Goal: Transaction & Acquisition: Purchase product/service

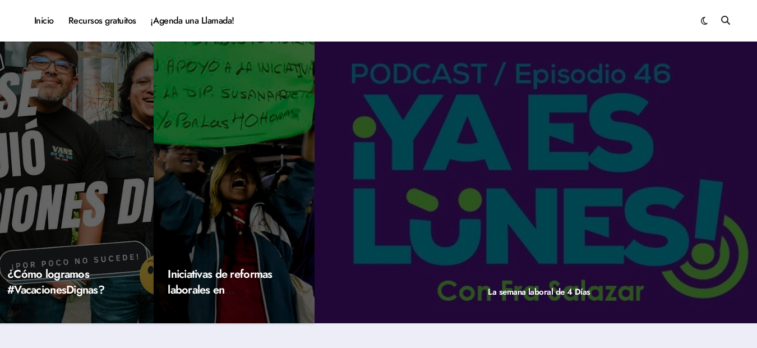
scroll to position [60, 0]
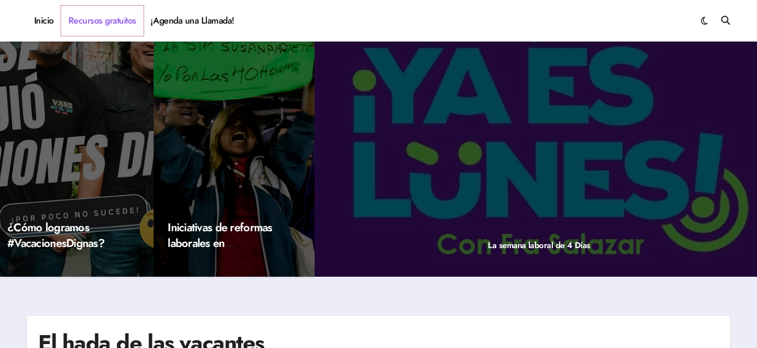
click at [108, 15] on link "Recursos gratuitos" at bounding box center [102, 21] width 82 height 30
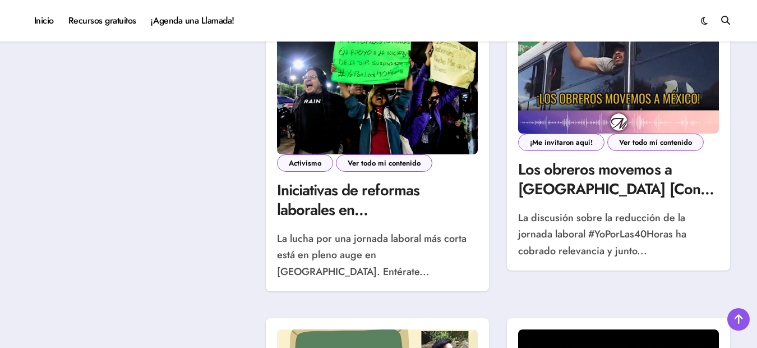
scroll to position [1143, 0]
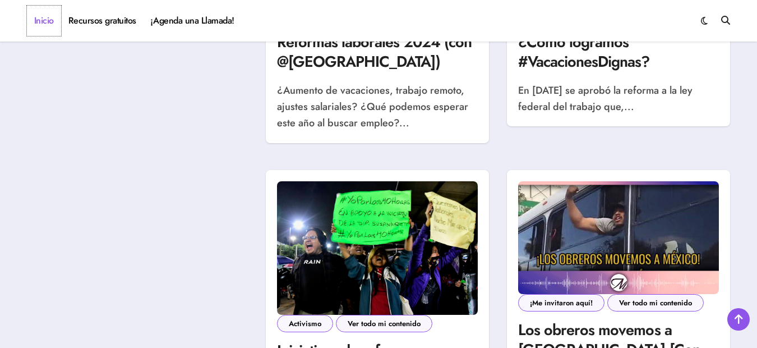
click at [44, 15] on link "Inicio" at bounding box center [44, 21] width 34 height 30
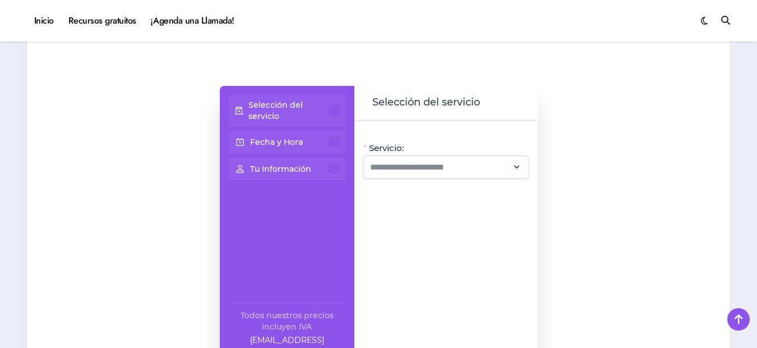
scroll to position [908, 0]
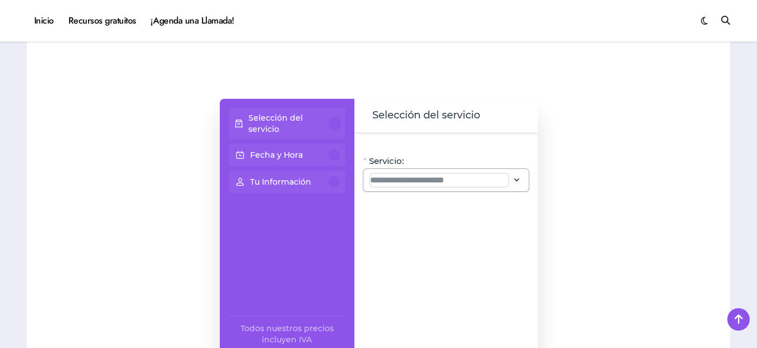
click at [433, 186] on input "Servicio:" at bounding box center [439, 179] width 139 height 13
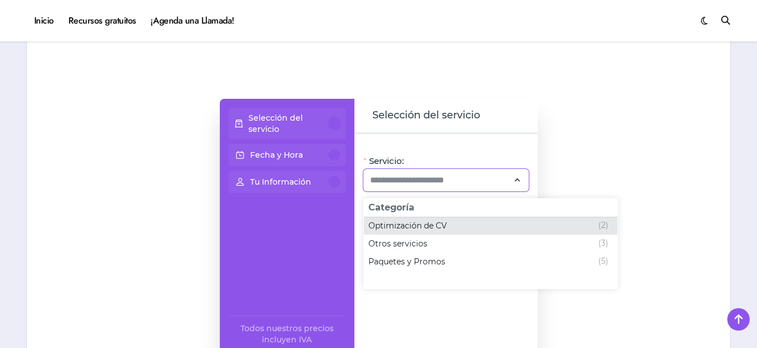
click at [432, 223] on span "Optimización de CV" at bounding box center [408, 225] width 79 height 11
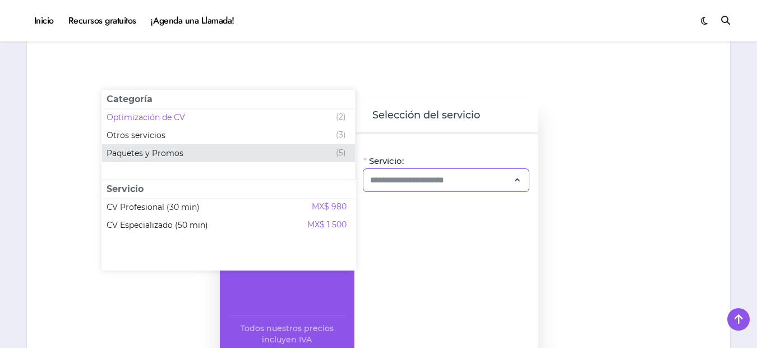
click at [341, 149] on span "(5)" at bounding box center [341, 152] width 10 height 13
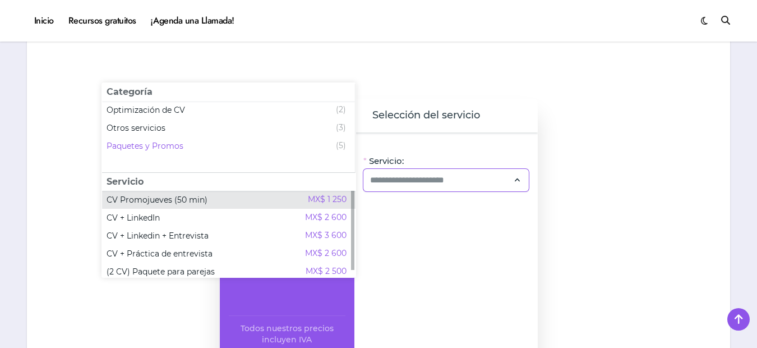
click at [331, 204] on span "MX$ 1 250" at bounding box center [327, 199] width 39 height 13
type input "**********"
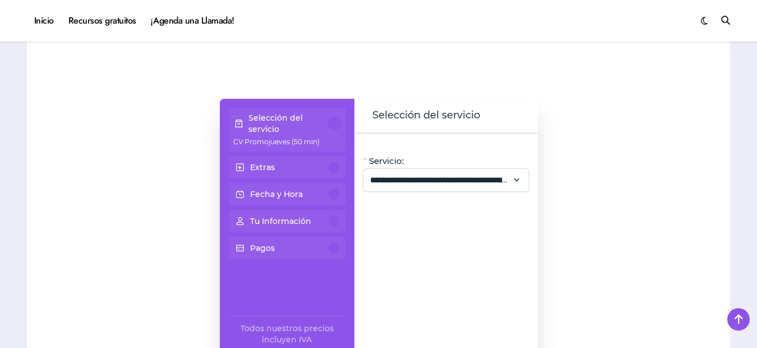
click at [335, 167] on div at bounding box center [334, 166] width 13 height 13
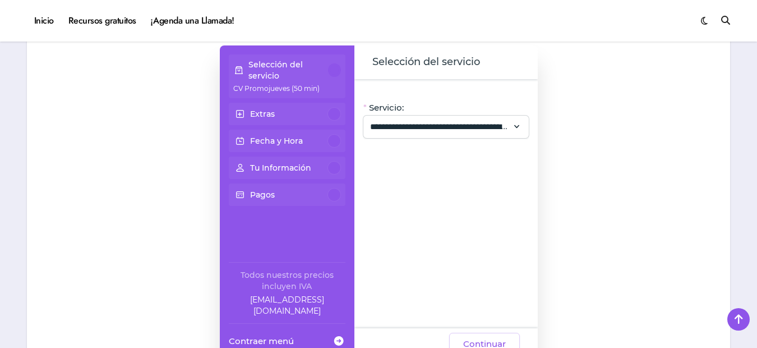
scroll to position [968, 0]
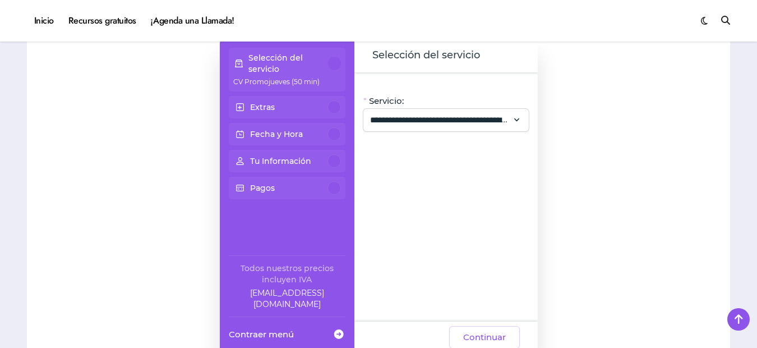
click at [272, 131] on p "Fecha y Hora" at bounding box center [276, 133] width 53 height 11
click at [509, 128] on div "**********" at bounding box center [446, 120] width 165 height 22
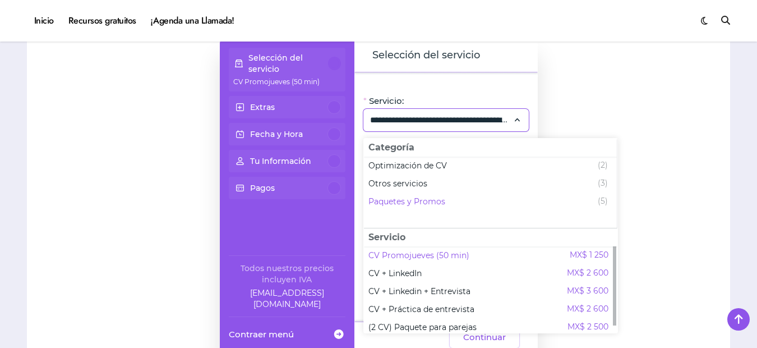
click at [513, 79] on div "**********" at bounding box center [446, 196] width 183 height 249
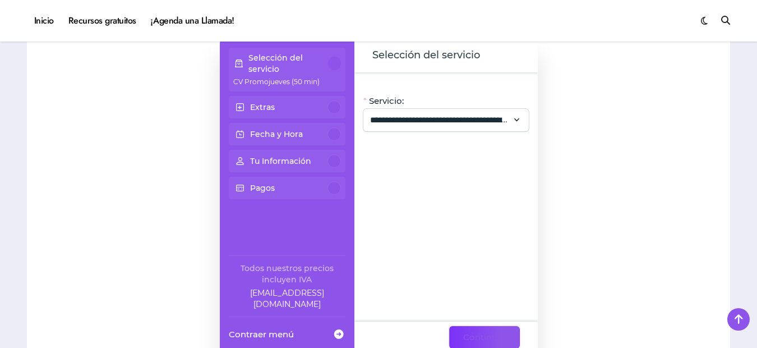
click at [470, 336] on span "Continuar" at bounding box center [484, 336] width 43 height 13
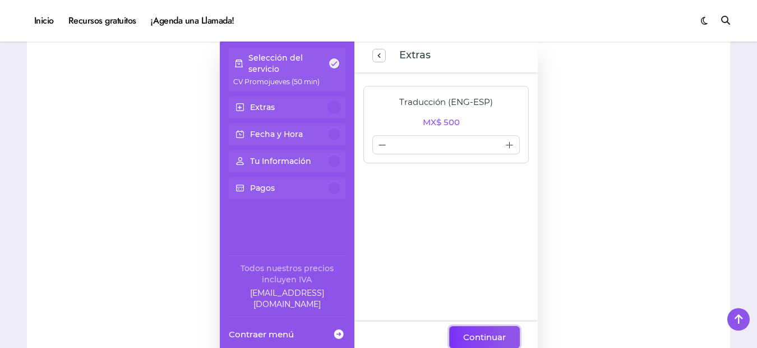
click at [470, 336] on span "Continuar" at bounding box center [484, 336] width 43 height 13
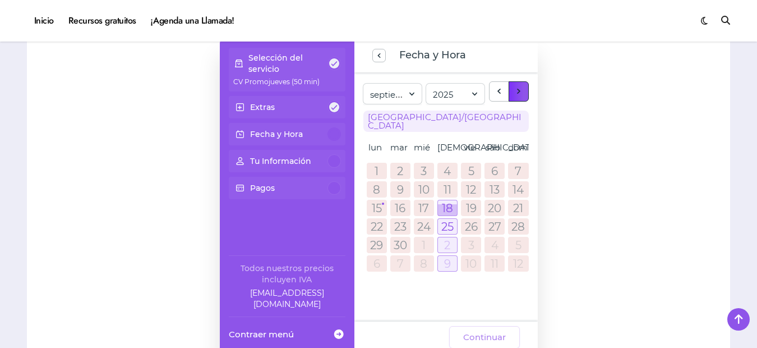
click at [521, 89] on span "next month" at bounding box center [519, 91] width 10 height 15
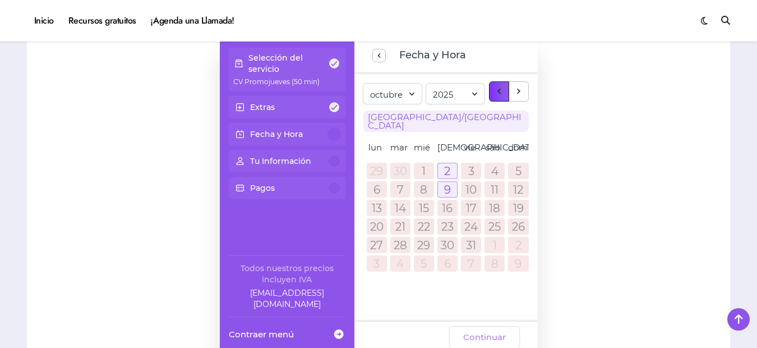
click at [491, 99] on button "previous month" at bounding box center [499, 91] width 20 height 20
click at [447, 219] on div at bounding box center [447, 226] width 19 height 15
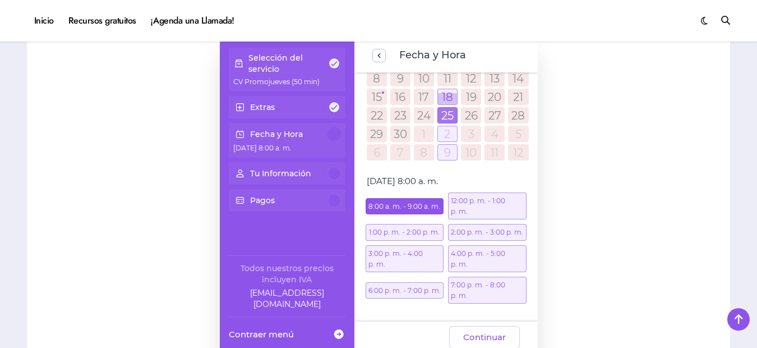
scroll to position [107, 0]
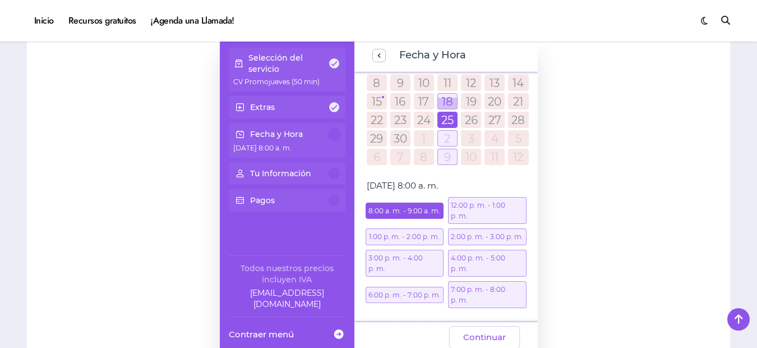
click at [502, 295] on div "7:00 p. m. - 8:00 p. m." at bounding box center [487, 294] width 79 height 27
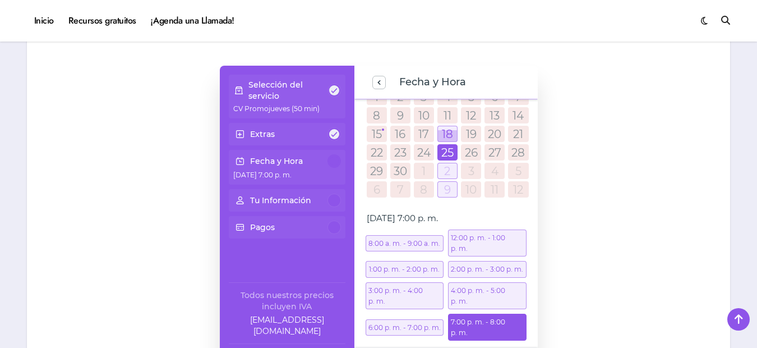
scroll to position [967, 0]
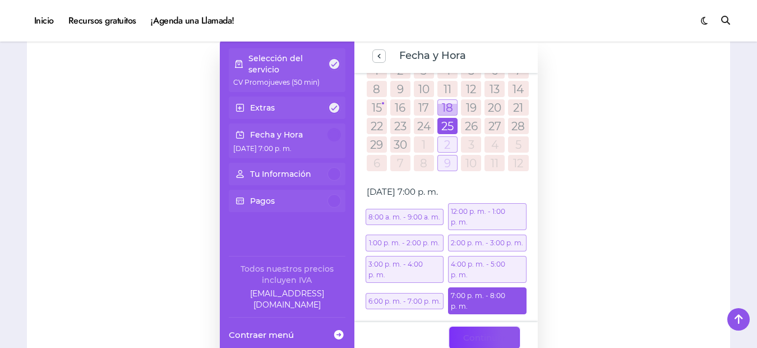
click at [488, 341] on span "Continuar" at bounding box center [484, 337] width 43 height 13
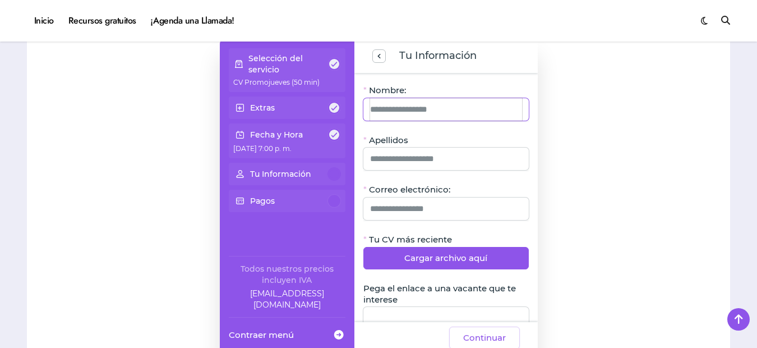
click at [457, 107] on input "Nombre:" at bounding box center [446, 109] width 152 height 22
type input "**********"
click at [471, 78] on div "**********" at bounding box center [446, 197] width 183 height 249
click at [443, 150] on input "Apellidos" at bounding box center [446, 159] width 152 height 22
type input "**********"
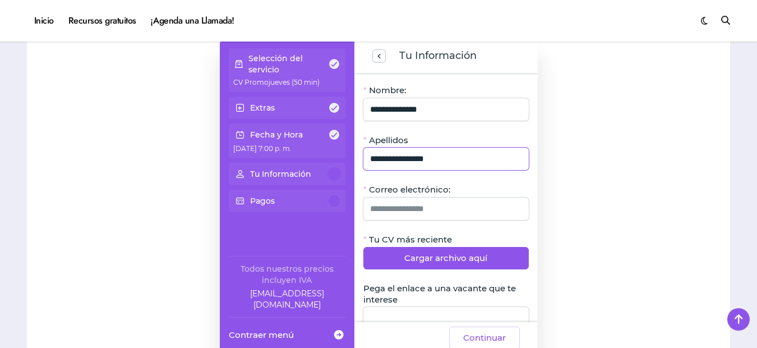
click at [509, 131] on form "**********" at bounding box center [446, 352] width 165 height 536
click at [458, 203] on input "Correo electrónico:" at bounding box center [446, 208] width 152 height 22
type input "*"
type input "**********"
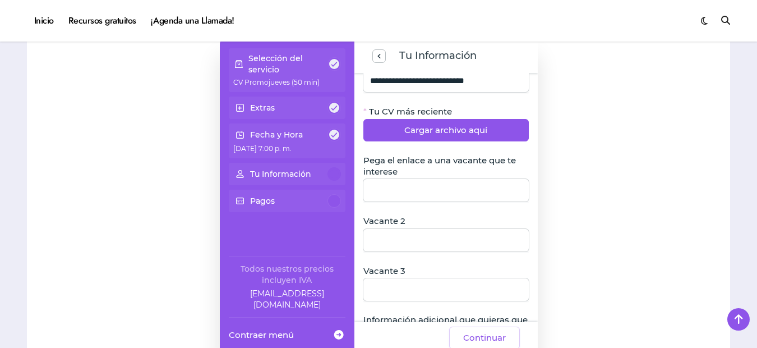
scroll to position [130, 0]
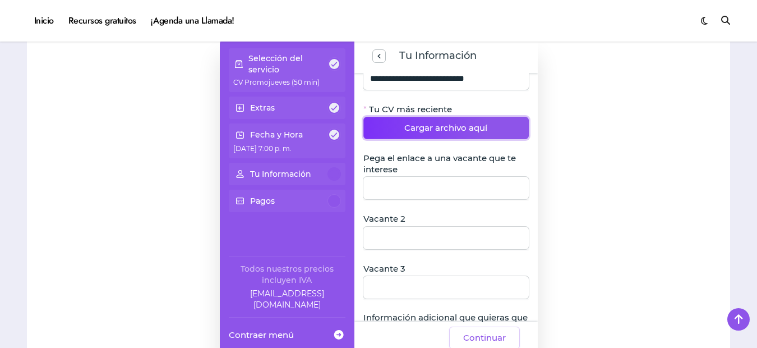
click at [468, 125] on span "Cargar archivo aquí" at bounding box center [445, 127] width 83 height 13
click at [452, 121] on button "Cargar archivo aquí" at bounding box center [446, 128] width 165 height 22
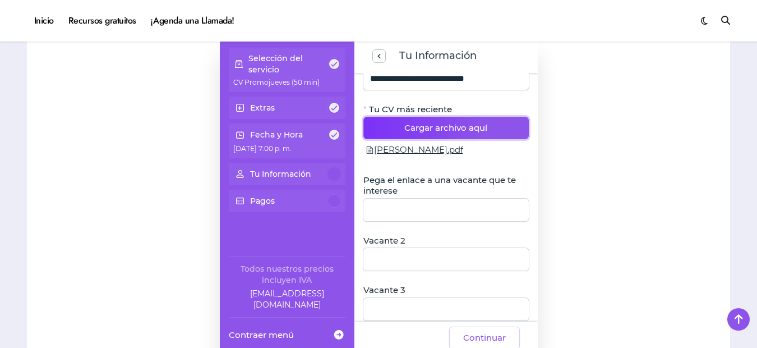
click at [489, 127] on button "Cargar archivo aquí" at bounding box center [446, 128] width 165 height 22
click at [430, 135] on span "Cargar archivo aquí" at bounding box center [445, 127] width 83 height 13
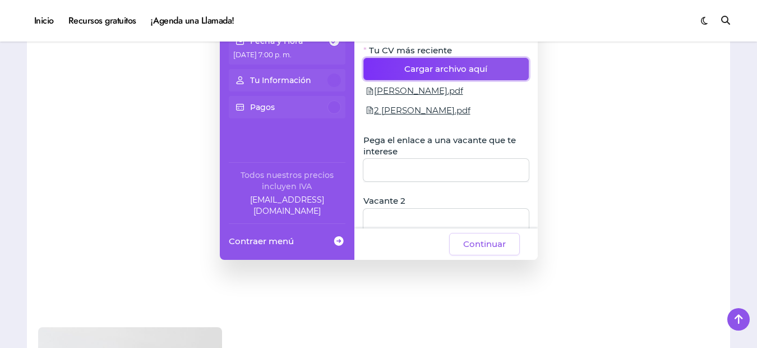
scroll to position [90, 0]
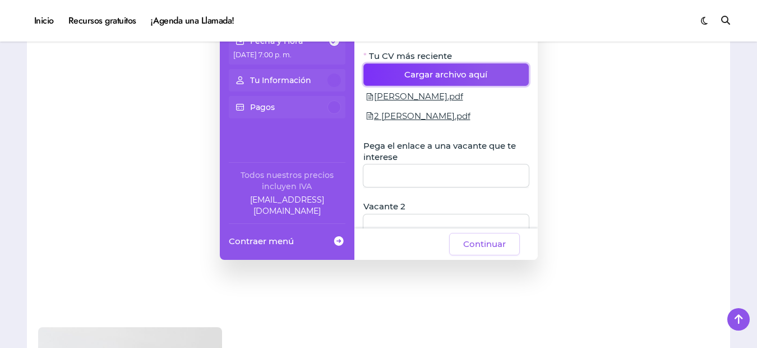
click at [480, 68] on span "Cargar archivo aquí" at bounding box center [445, 74] width 83 height 13
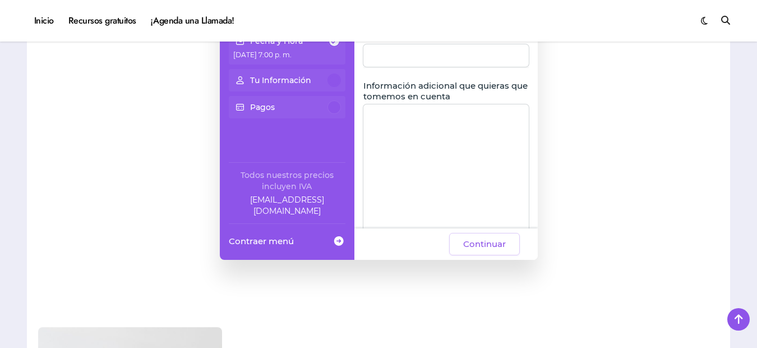
scroll to position [347, 0]
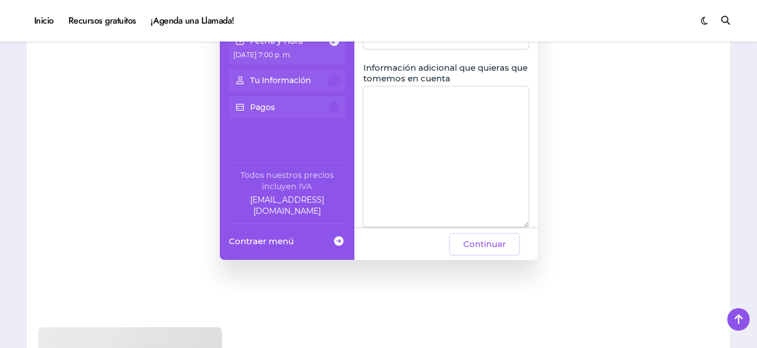
click at [467, 141] on textarea "Información adicional que quieras que tomemos en cuenta" at bounding box center [446, 156] width 165 height 140
type textarea "*"
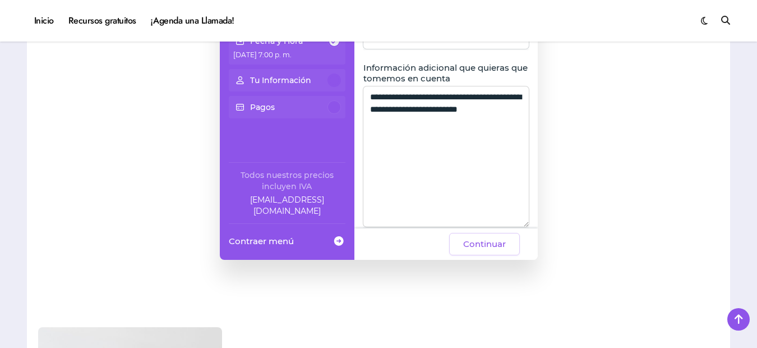
click at [371, 96] on textarea "**********" at bounding box center [446, 156] width 165 height 140
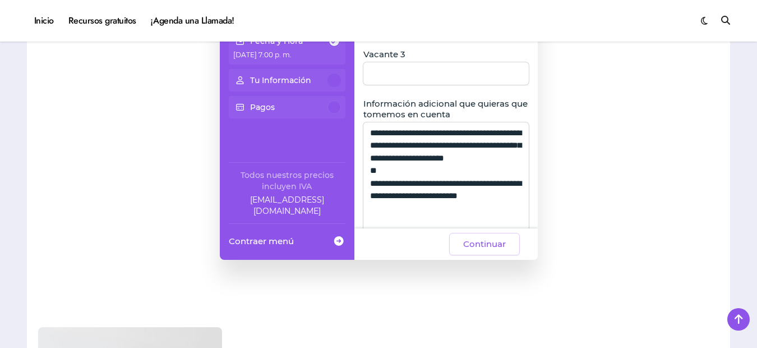
scroll to position [367, 0]
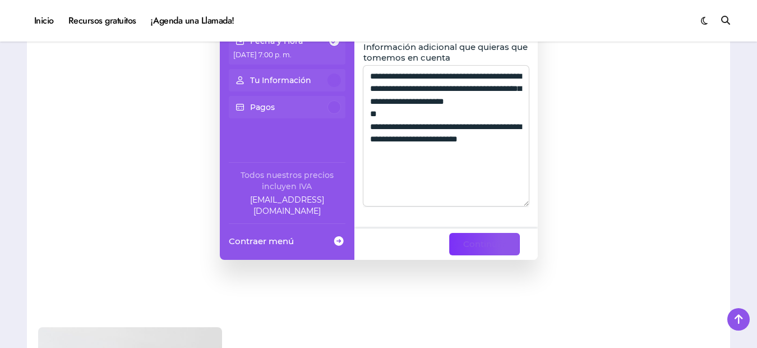
type textarea "**********"
click at [486, 252] on button "Continuar" at bounding box center [484, 244] width 71 height 22
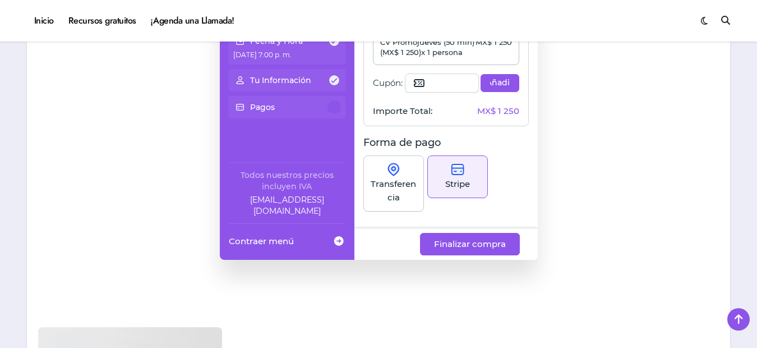
drag, startPoint x: 757, startPoint y: 107, endPoint x: 760, endPoint y: 98, distance: 9.6
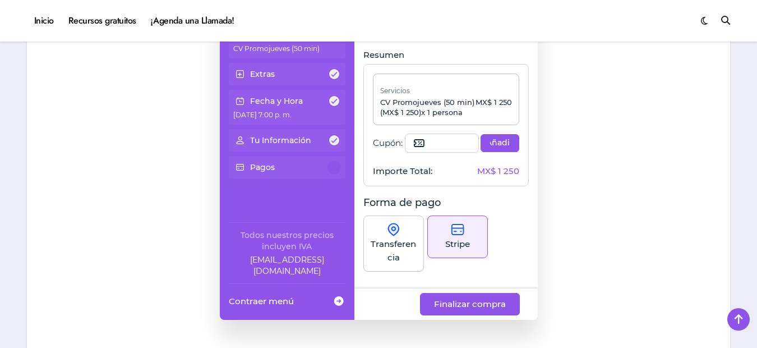
scroll to position [1021, 0]
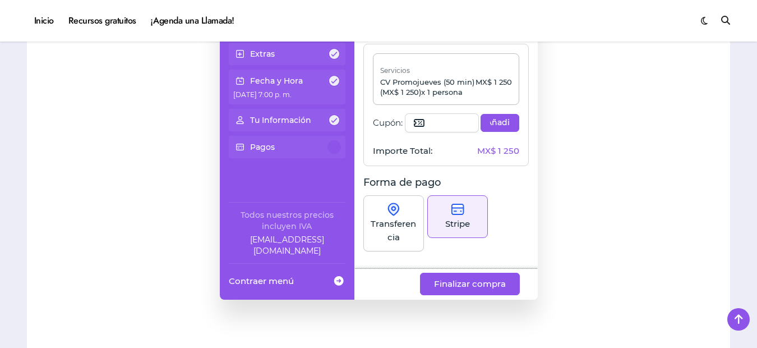
click at [403, 224] on div "Transferencia" at bounding box center [394, 223] width 61 height 56
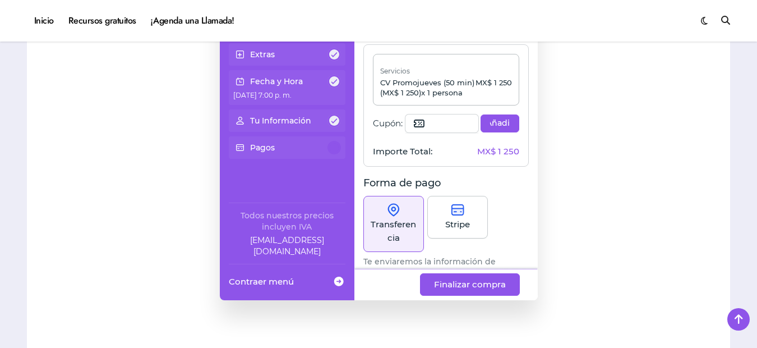
scroll to position [43, 0]
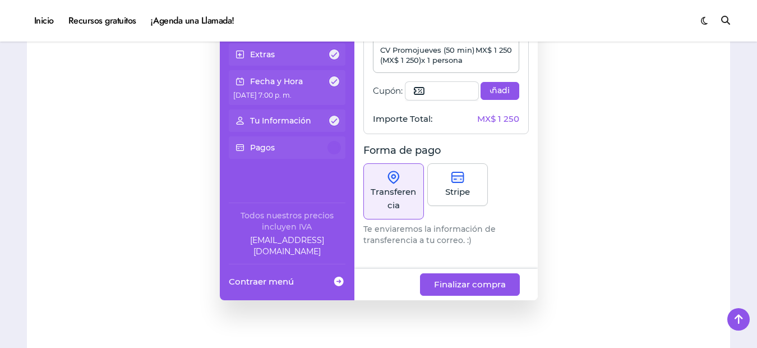
click at [293, 54] on div "Extras" at bounding box center [287, 54] width 108 height 13
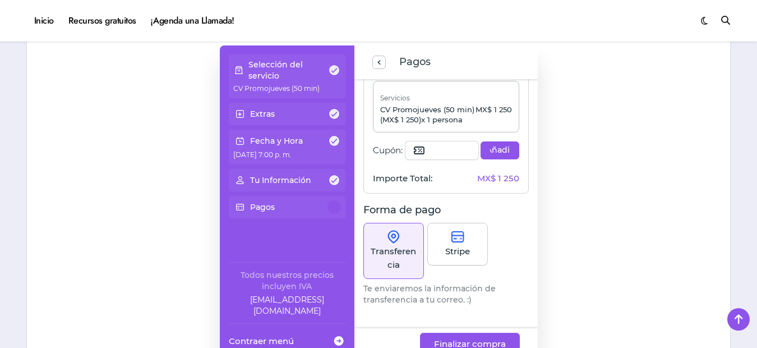
scroll to position [994, 0]
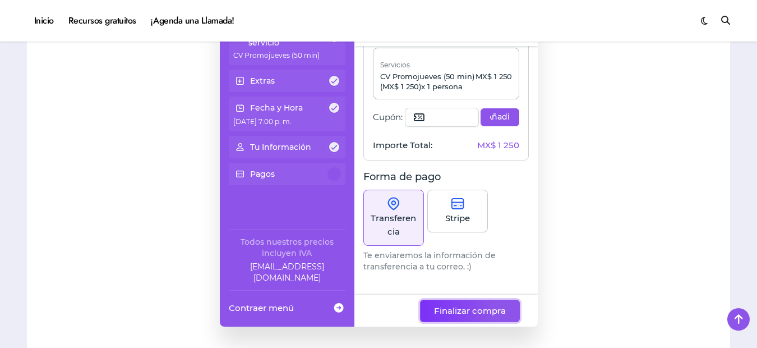
click at [457, 319] on button "Finalizar compra" at bounding box center [470, 311] width 100 height 22
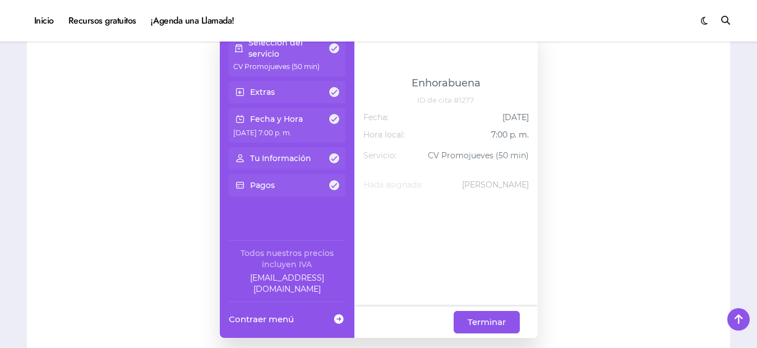
scroll to position [985, 0]
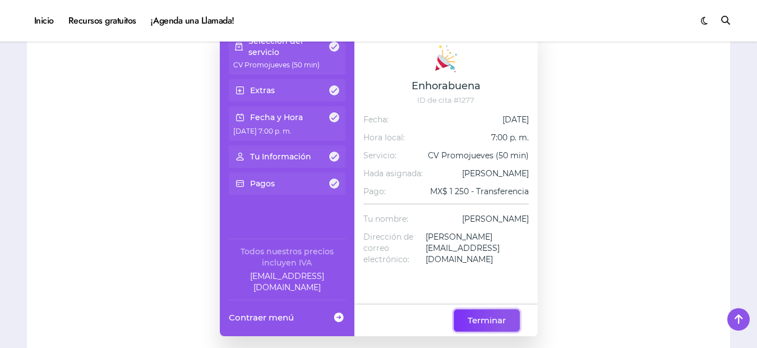
click at [486, 312] on button "Terminar" at bounding box center [487, 320] width 66 height 22
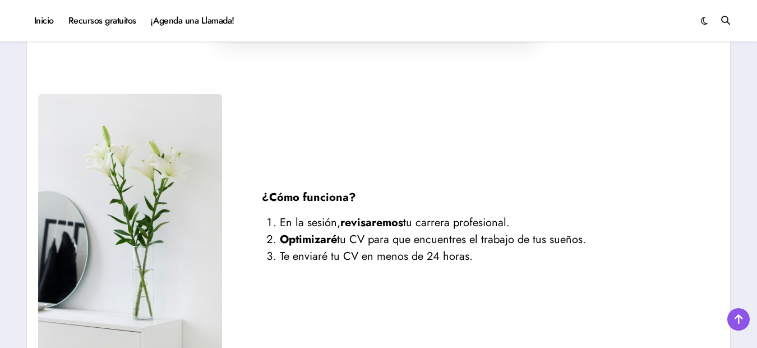
scroll to position [1308, 0]
